Goal: Information Seeking & Learning: Learn about a topic

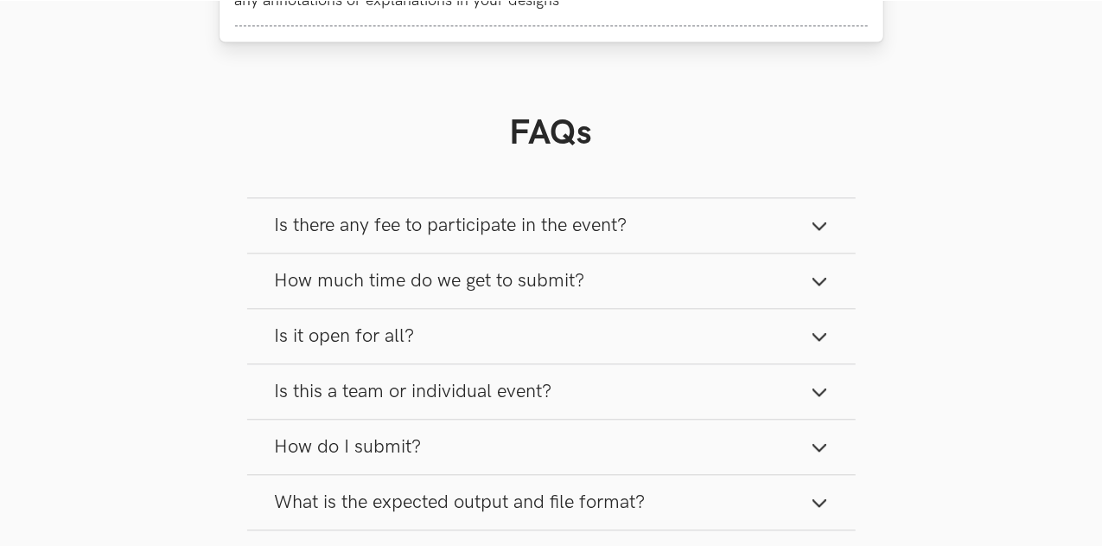
scroll to position [1915, 0]
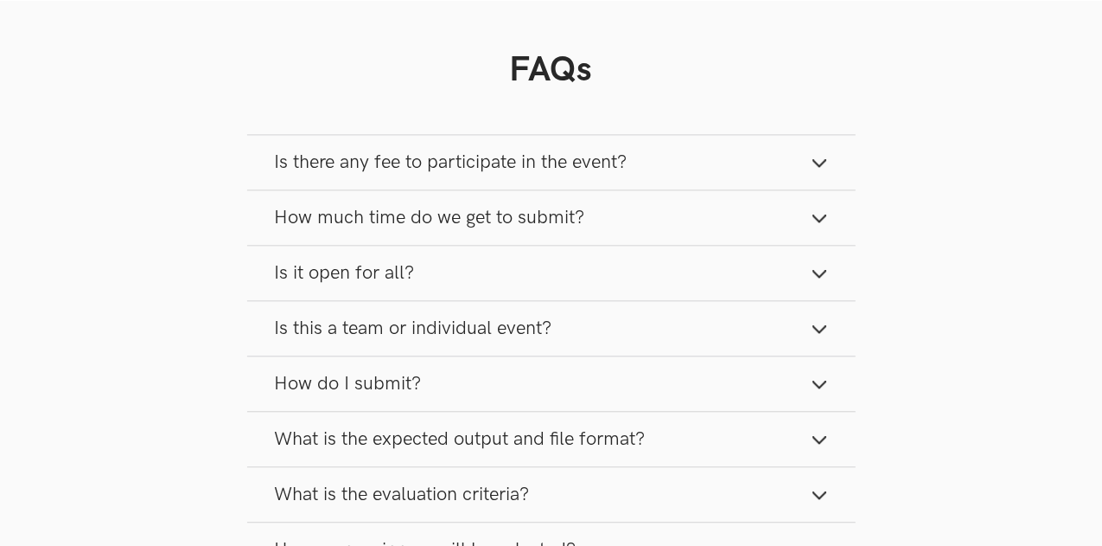
click at [752, 163] on button "Is there any fee to participate in the event?" at bounding box center [551, 162] width 609 height 54
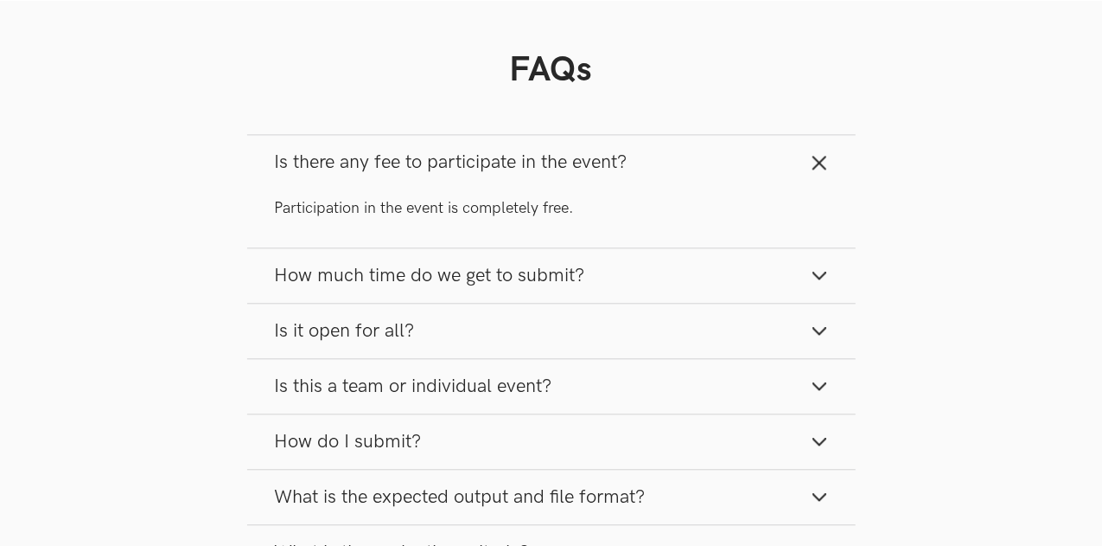
click at [676, 277] on button "How much time do we get to submit?" at bounding box center [551, 275] width 609 height 54
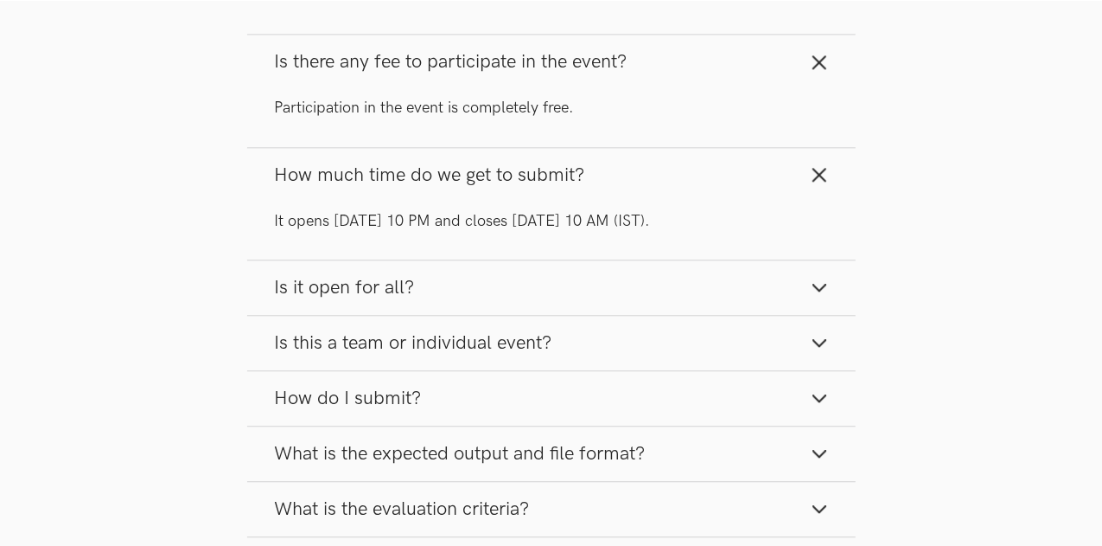
scroll to position [2018, 0]
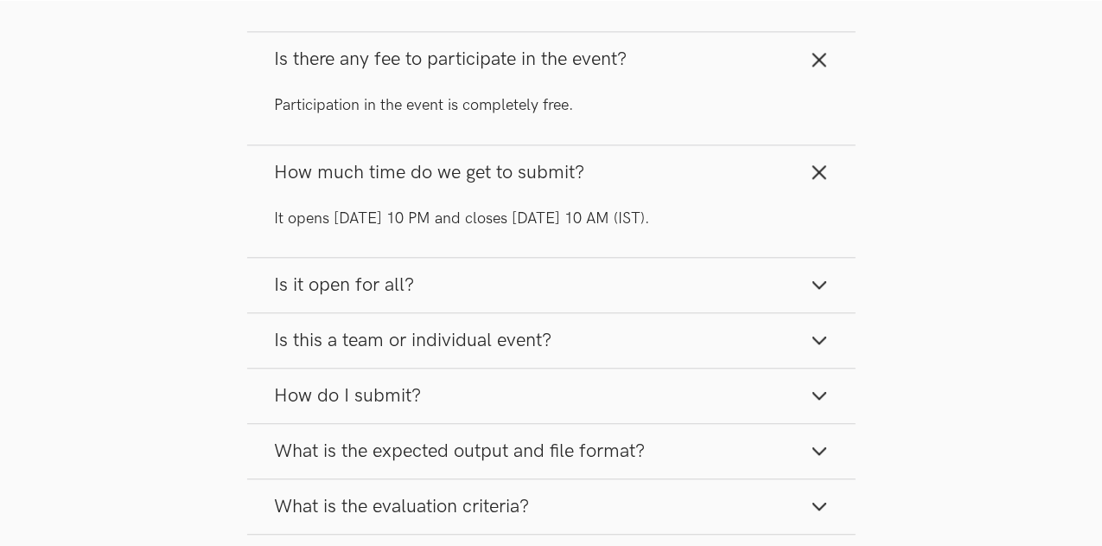
click at [674, 284] on button "Is it open for all?" at bounding box center [551, 285] width 609 height 54
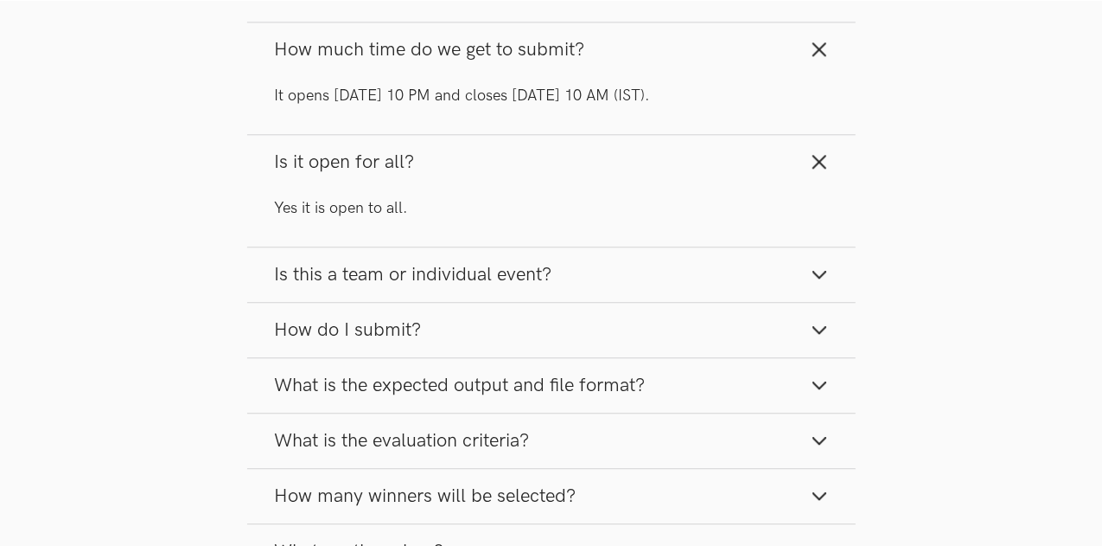
scroll to position [2156, 0]
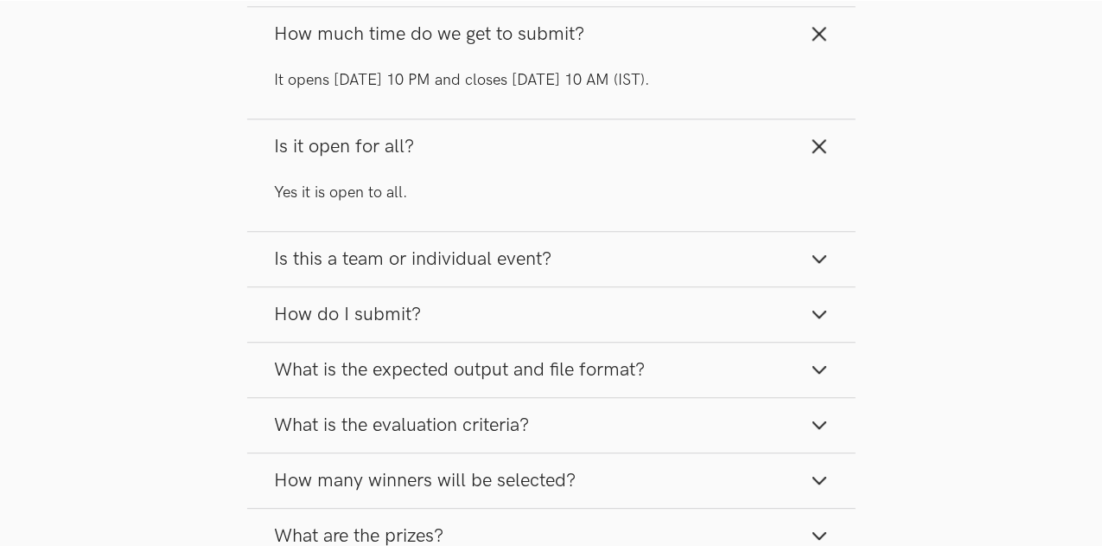
click at [667, 259] on button "Is this a team or individual event?" at bounding box center [551, 259] width 609 height 54
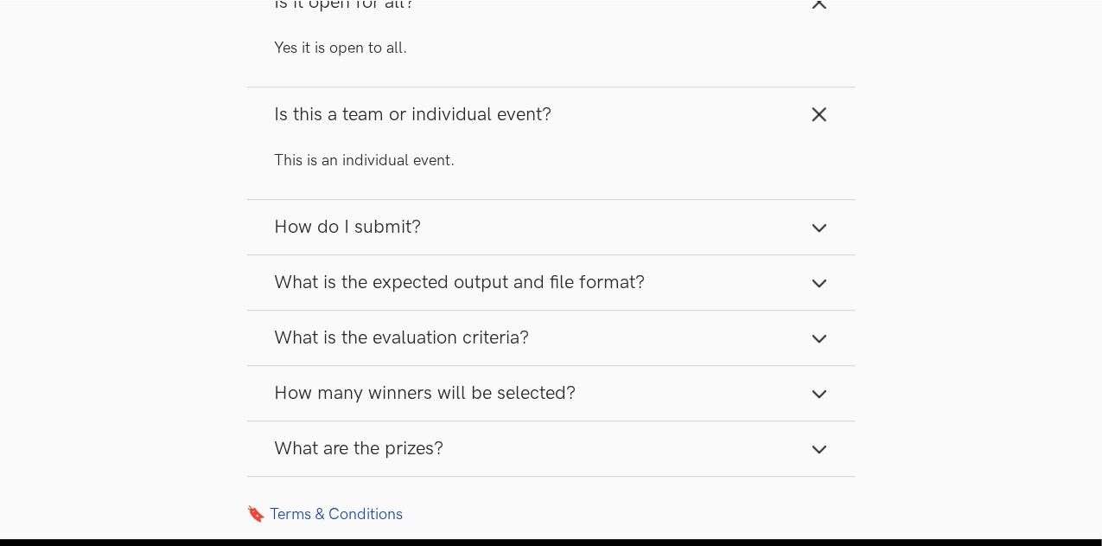
scroll to position [2302, 0]
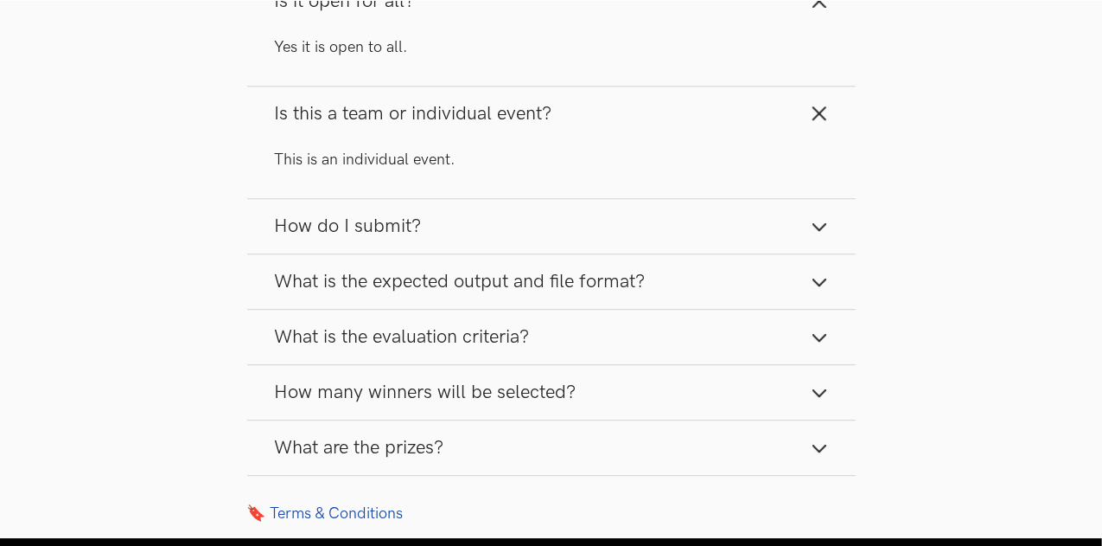
click at [638, 207] on button "How do I submit?" at bounding box center [551, 226] width 609 height 54
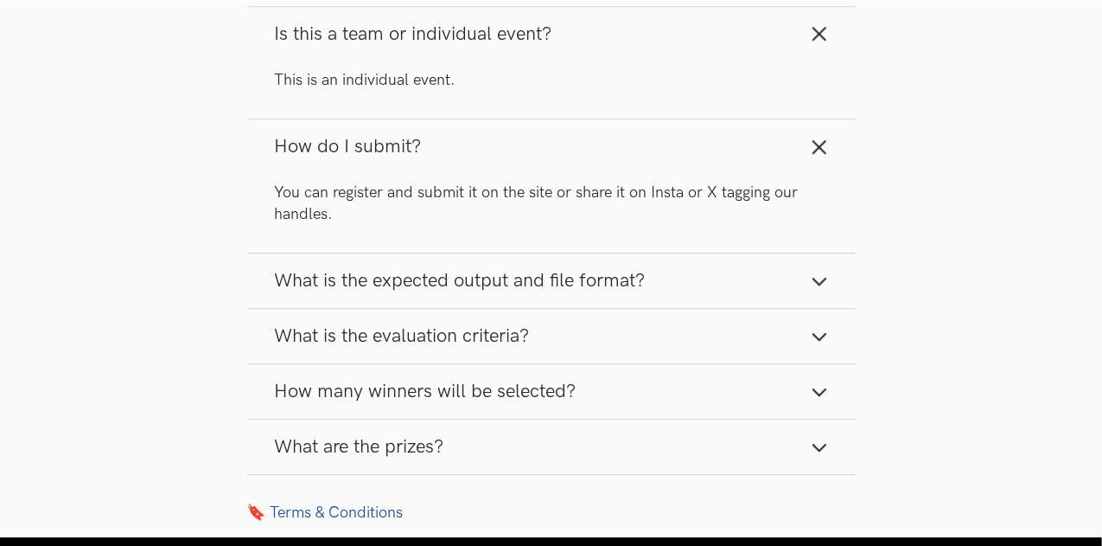
scroll to position [2421, 0]
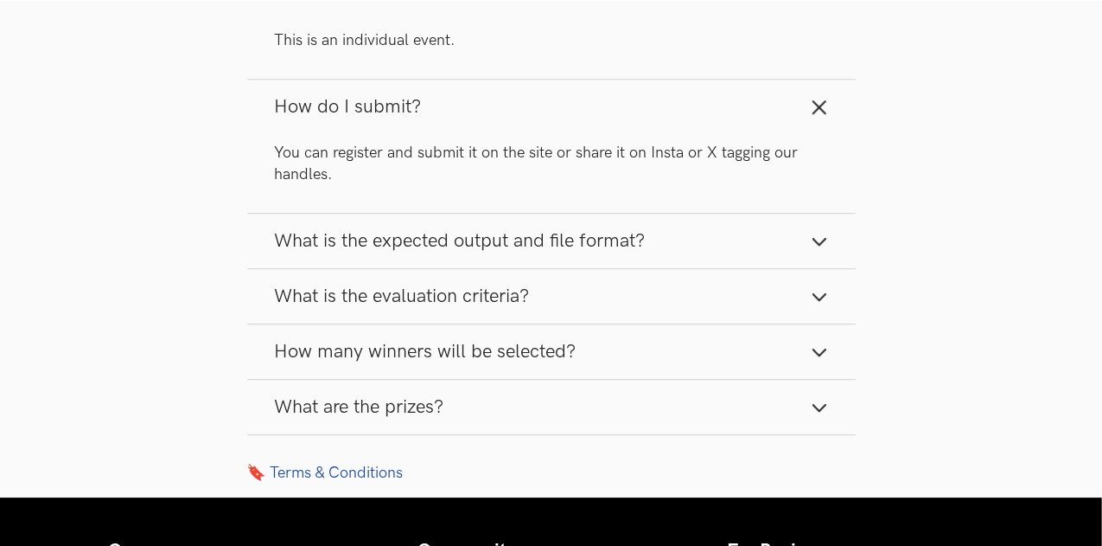
click at [739, 244] on button "What is the expected output and file format?" at bounding box center [551, 241] width 609 height 54
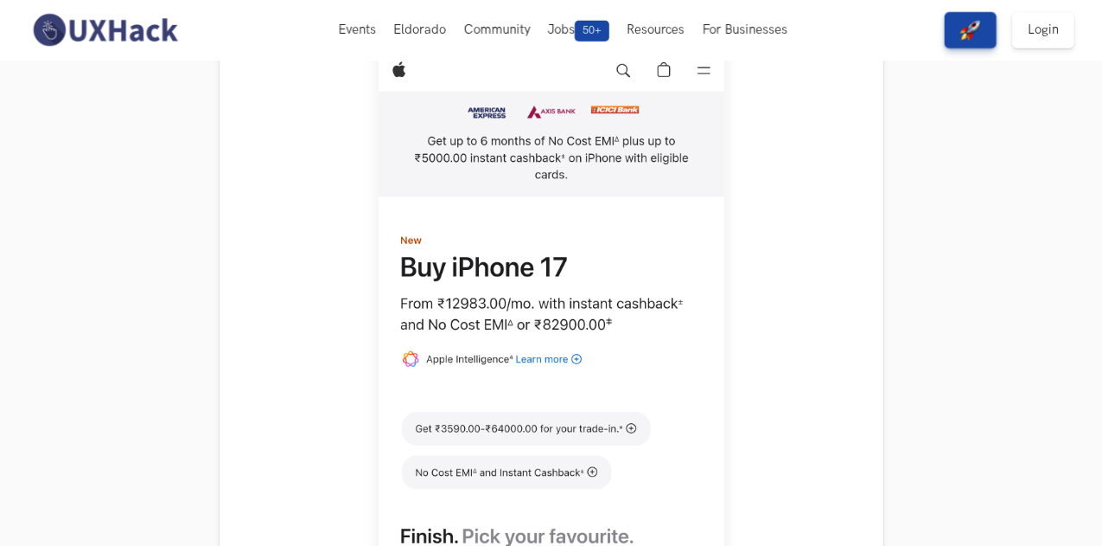
scroll to position [478, 0]
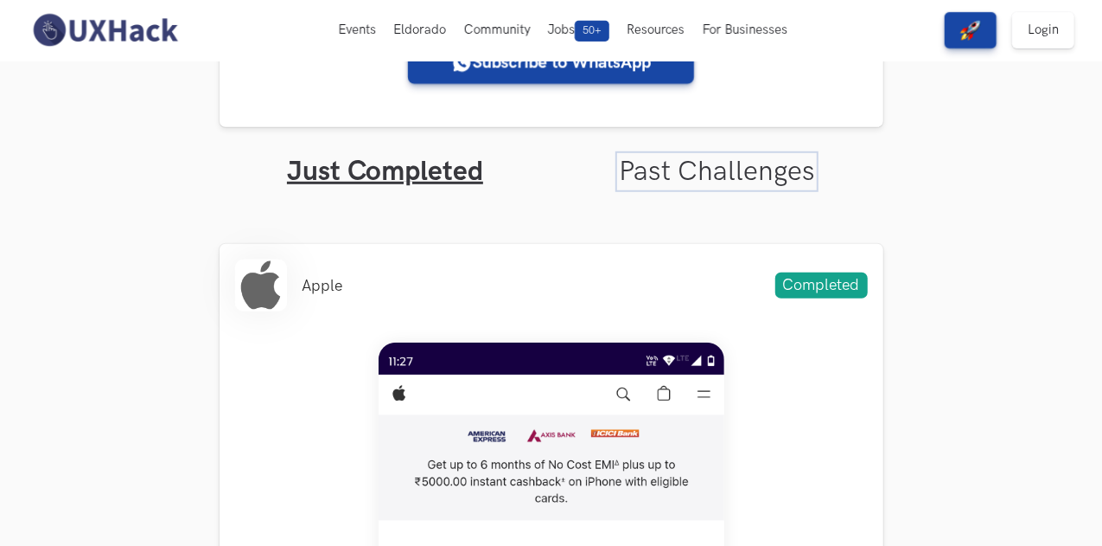
click at [784, 156] on link "Past Challenges" at bounding box center [717, 172] width 196 height 34
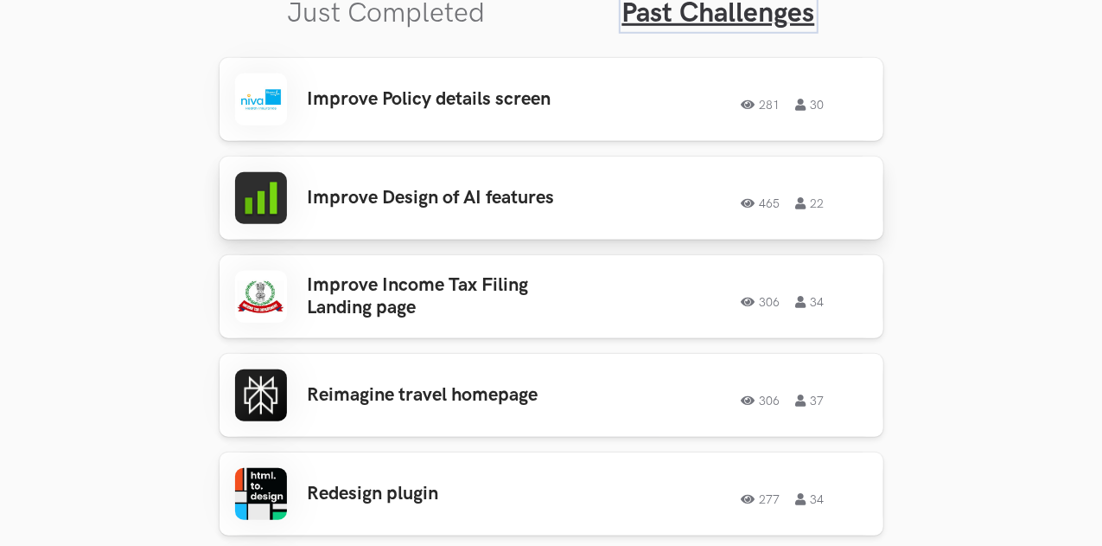
scroll to position [637, 0]
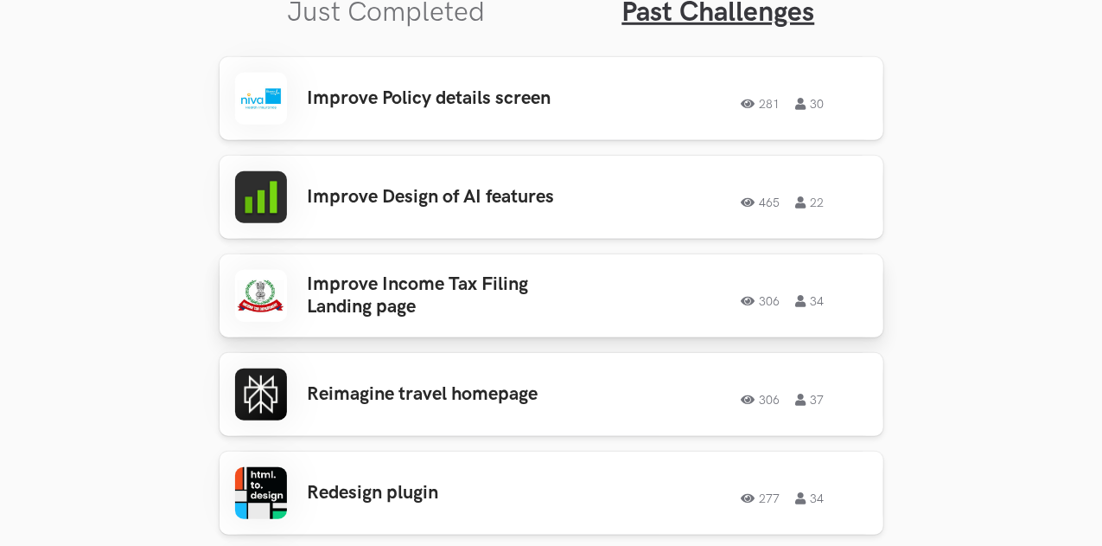
click at [583, 280] on div "Improve Income Tax Filing Landing page 306 34 306 34" at bounding box center [551, 296] width 633 height 52
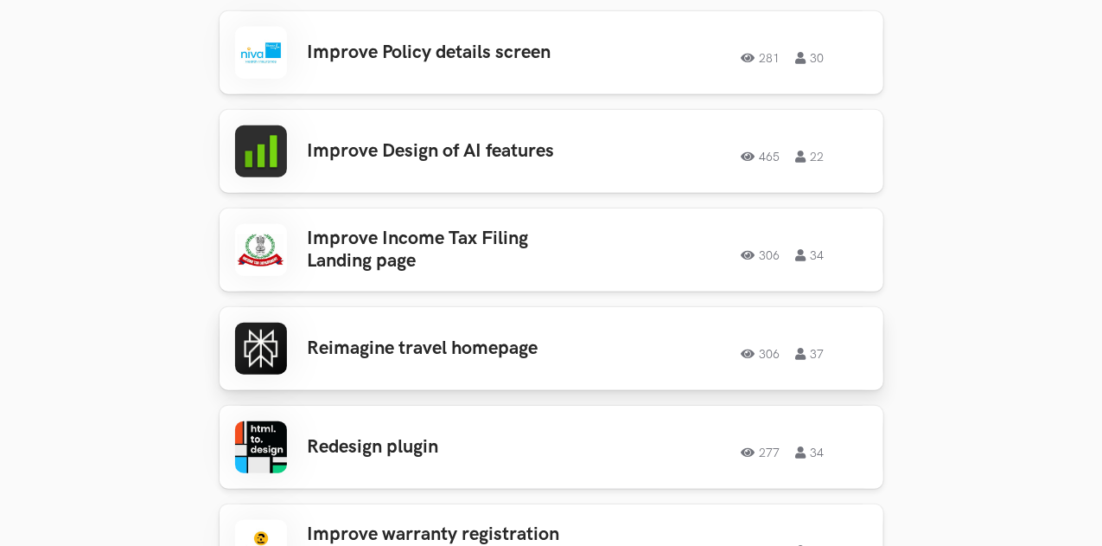
click at [608, 355] on div "306 37" at bounding box center [733, 348] width 270 height 22
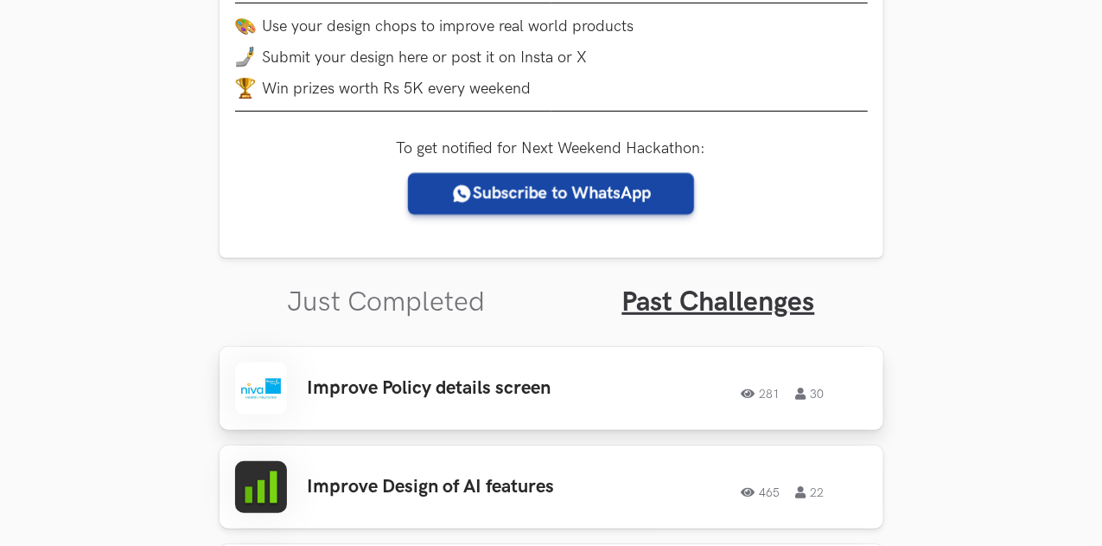
scroll to position [350, 0]
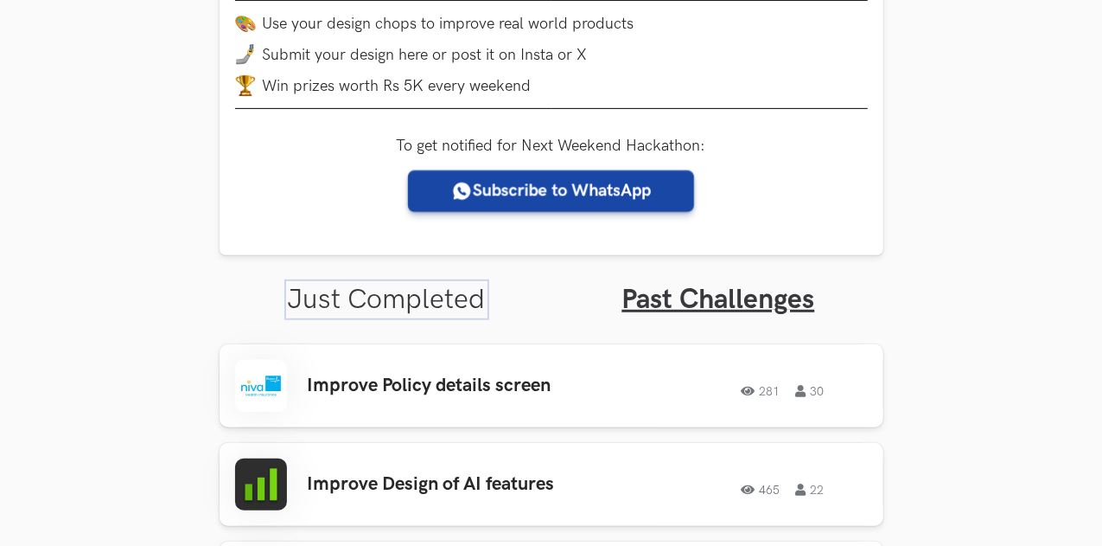
click at [469, 305] on link "Just Completed" at bounding box center [387, 300] width 198 height 34
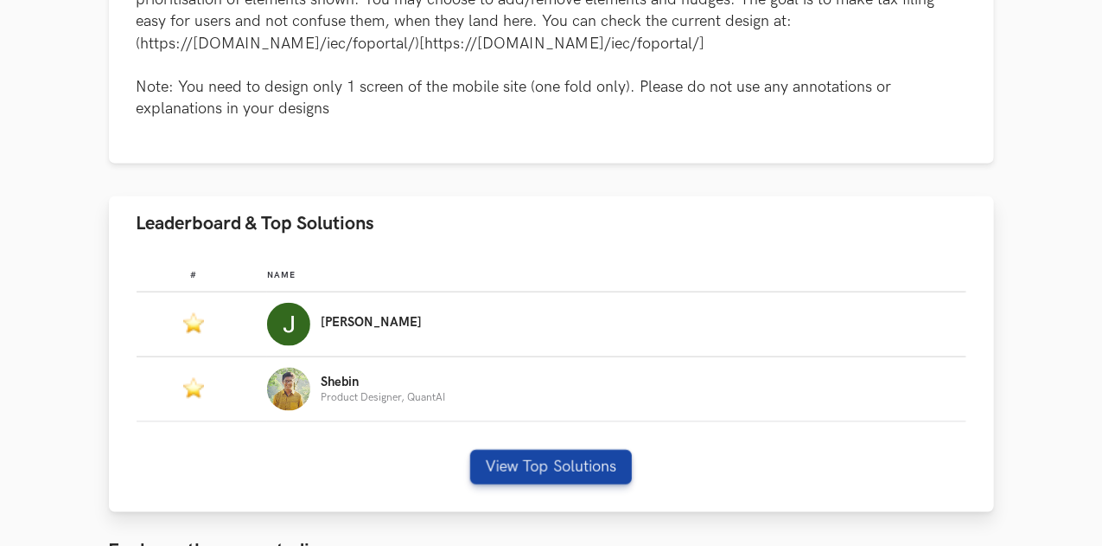
scroll to position [1056, 0]
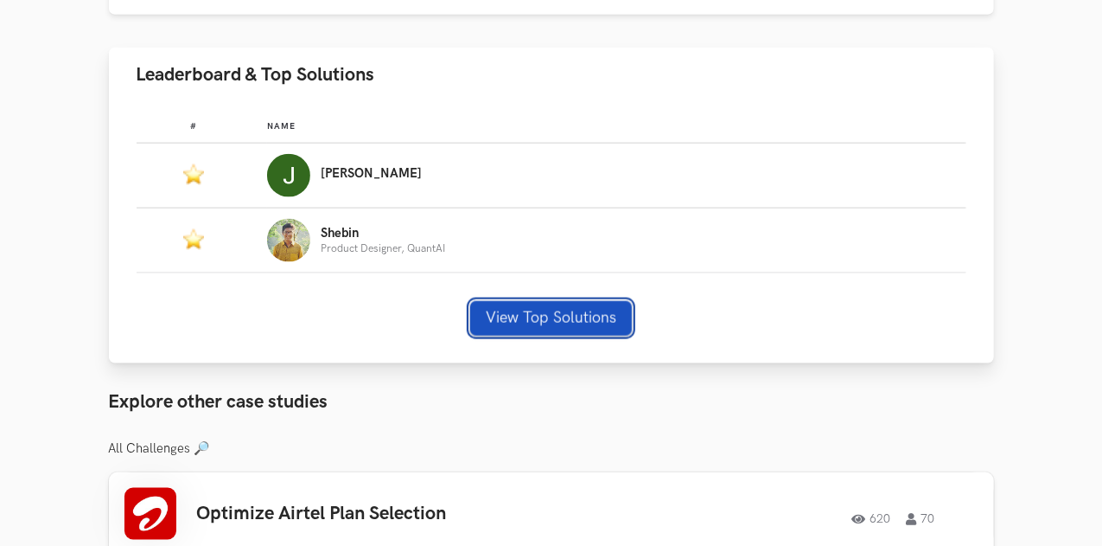
click at [513, 301] on button "View Top Solutions" at bounding box center [551, 318] width 162 height 35
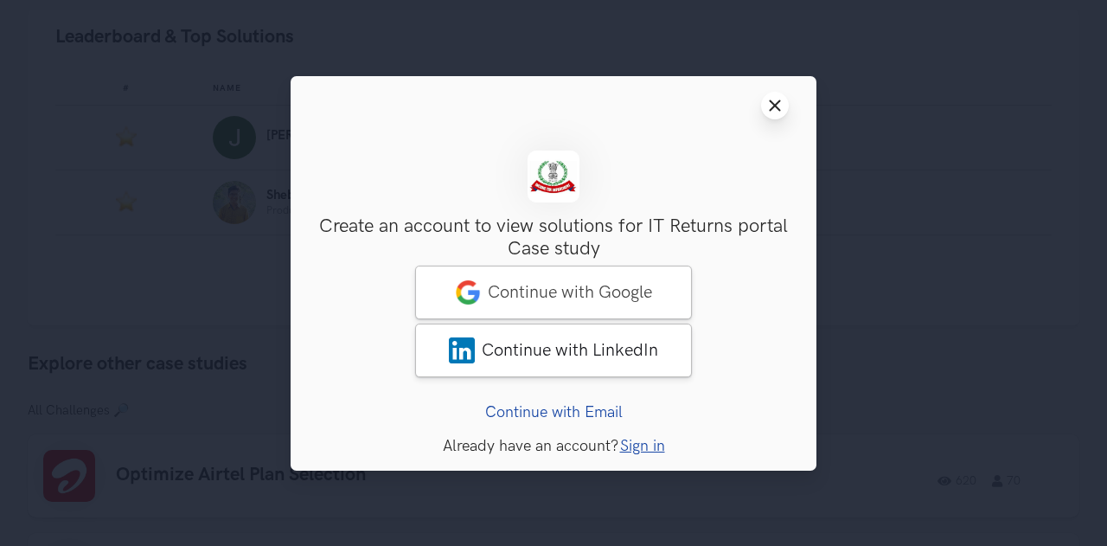
click at [772, 93] on button "Close modal window" at bounding box center [775, 106] width 28 height 28
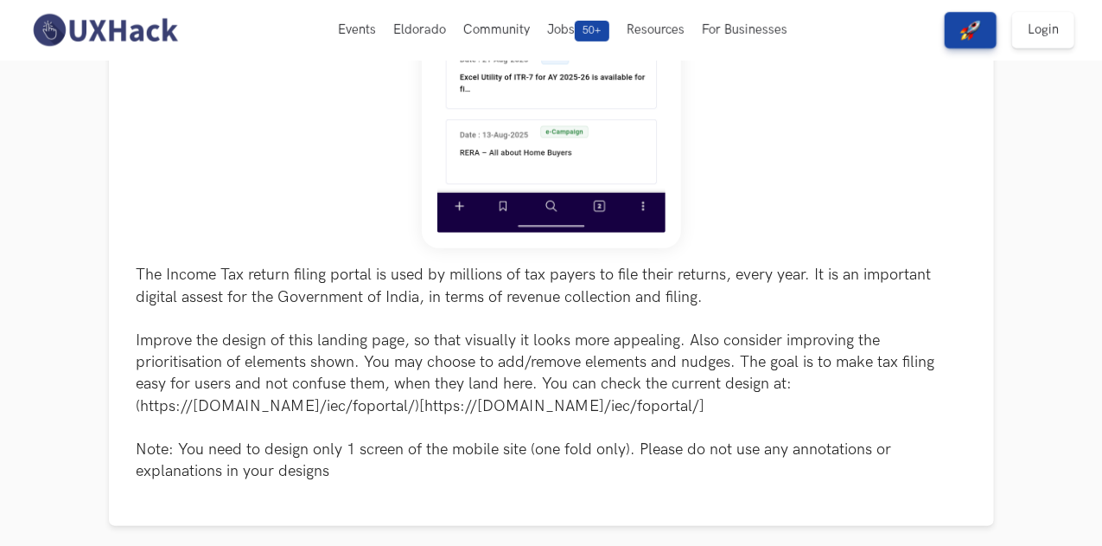
scroll to position [0, 0]
